Goal: Task Accomplishment & Management: Manage account settings

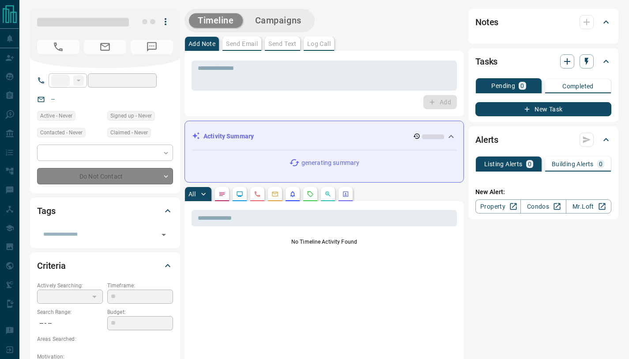
type input "**"
type input "**********"
type input "*"
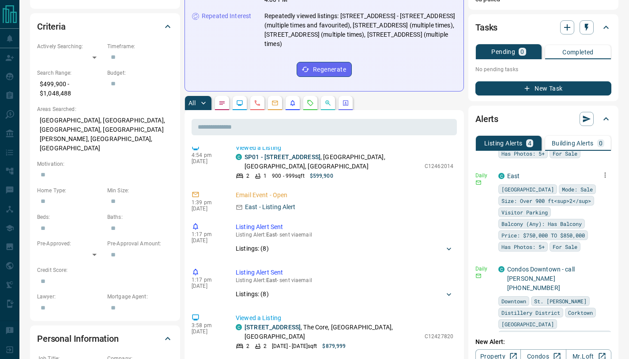
scroll to position [70, 0]
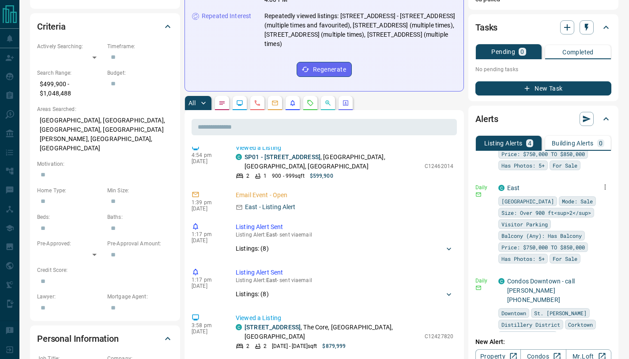
click at [602, 183] on icon "button" at bounding box center [606, 187] width 8 height 8
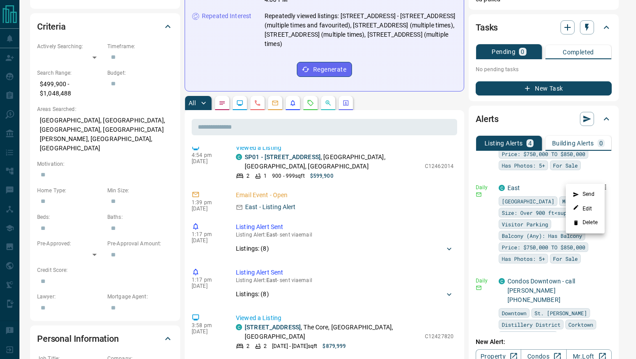
click at [586, 219] on li "Delete" at bounding box center [585, 223] width 39 height 14
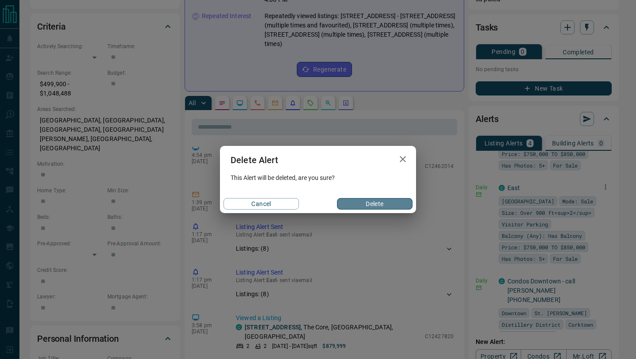
click at [355, 201] on button "Delete" at bounding box center [375, 203] width 76 height 11
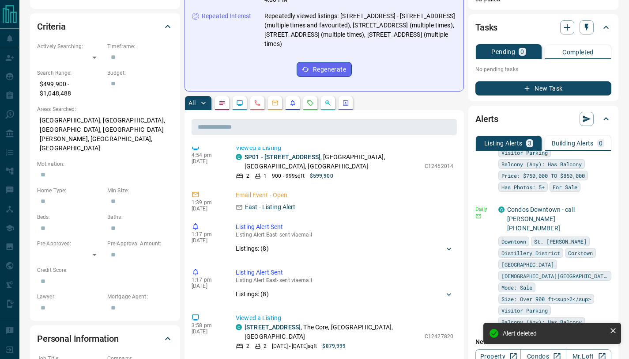
scroll to position [0, 0]
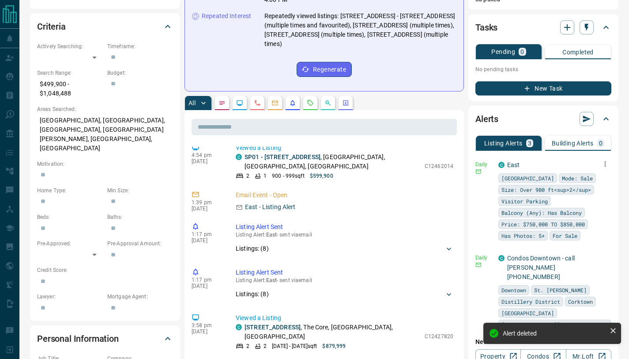
click at [605, 161] on icon "button" at bounding box center [605, 163] width 1 height 5
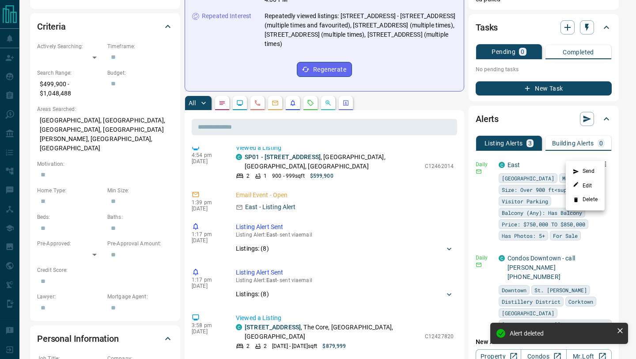
click at [578, 203] on li "Delete" at bounding box center [585, 200] width 39 height 14
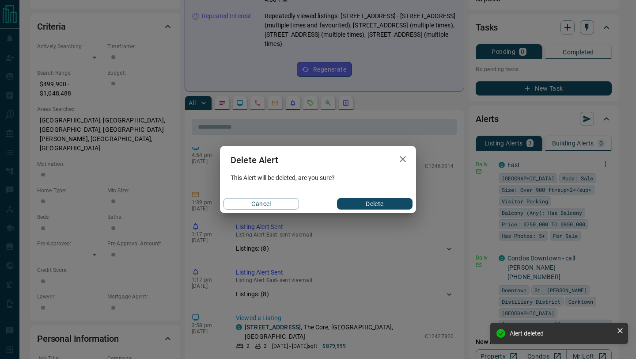
click at [401, 206] on button "Delete" at bounding box center [375, 203] width 76 height 11
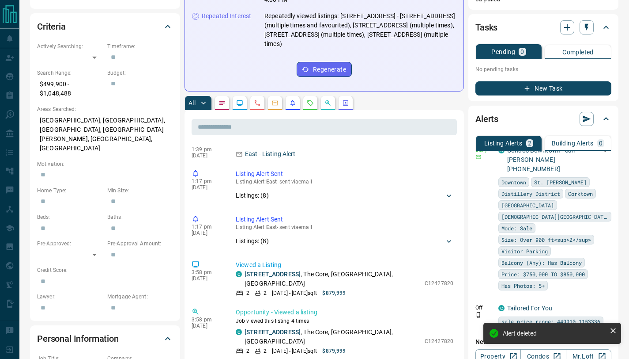
scroll to position [18, 0]
